Goal: Task Accomplishment & Management: Manage account settings

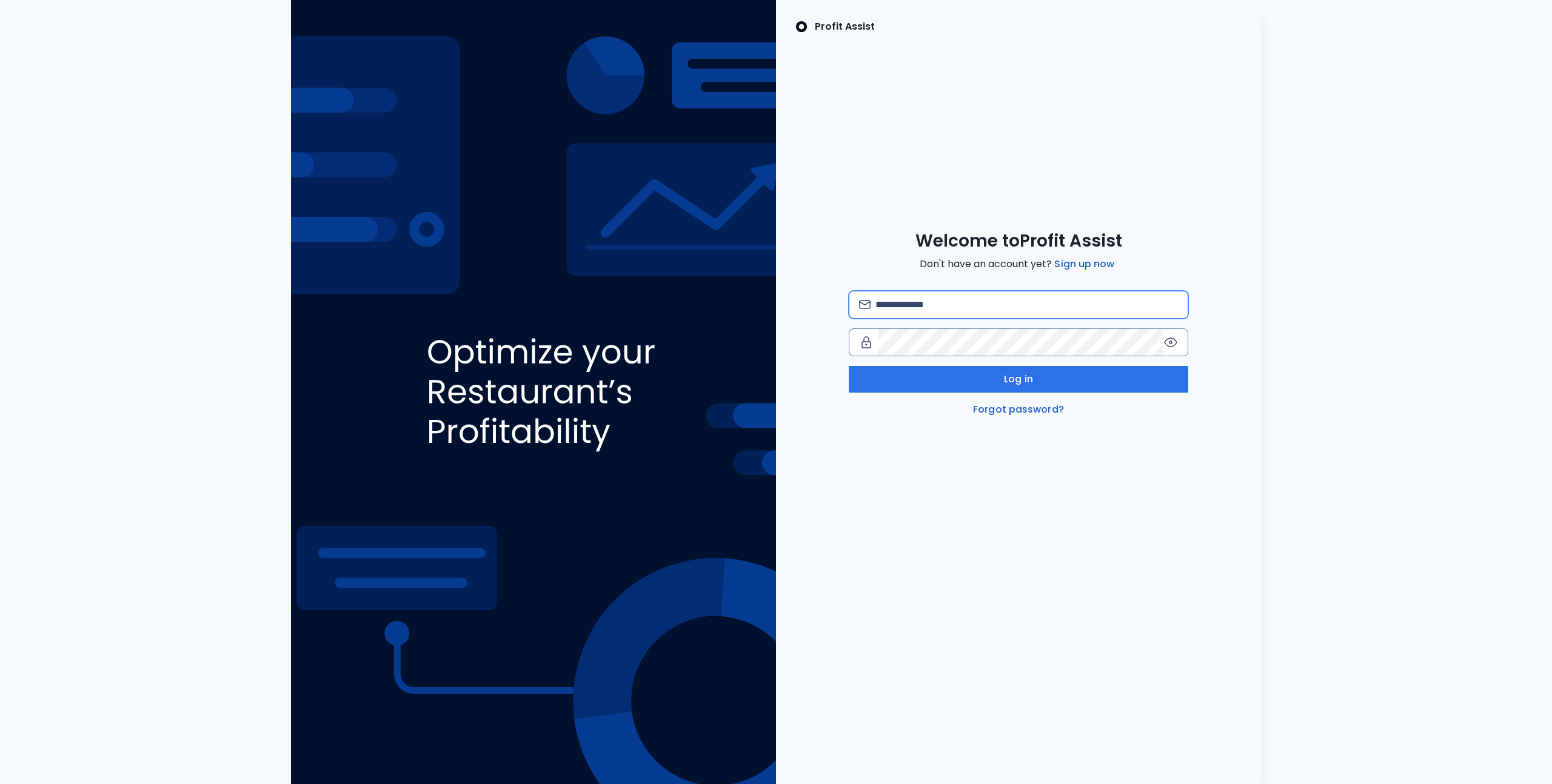
click at [890, 302] on input "email" at bounding box center [1026, 305] width 302 height 27
click at [925, 304] on input "email" at bounding box center [1026, 305] width 302 height 27
click at [0, 783] on com-1password-button at bounding box center [0, 784] width 0 height 0
type input "**********"
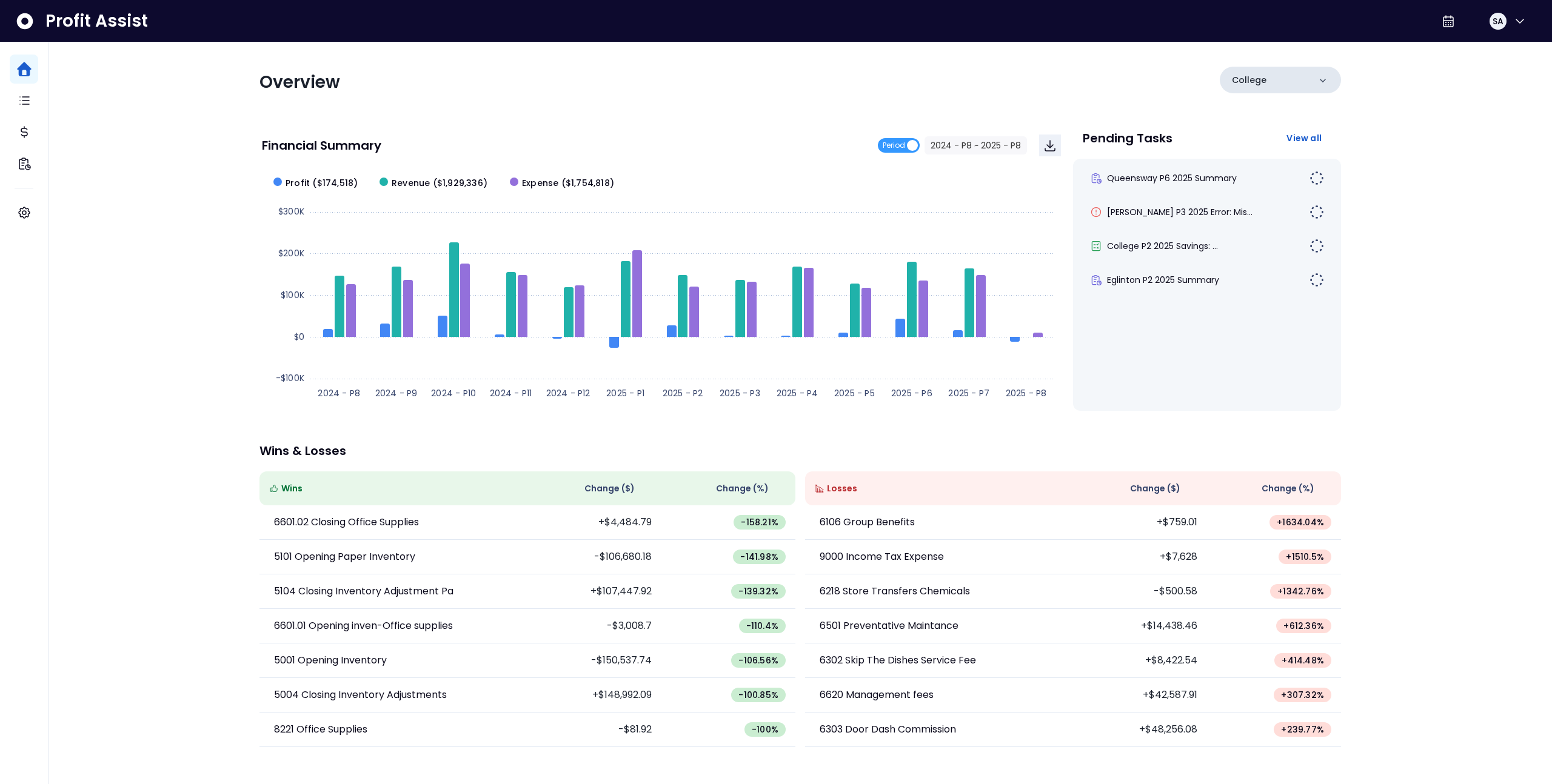
click at [1269, 86] on div "College" at bounding box center [1280, 80] width 121 height 27
click at [1261, 82] on p "College" at bounding box center [1248, 80] width 35 height 13
click at [1513, 17] on icon "button" at bounding box center [1519, 21] width 15 height 15
click at [1468, 79] on span "Logout" at bounding box center [1461, 80] width 116 height 15
